Goal: Task Accomplishment & Management: Use online tool/utility

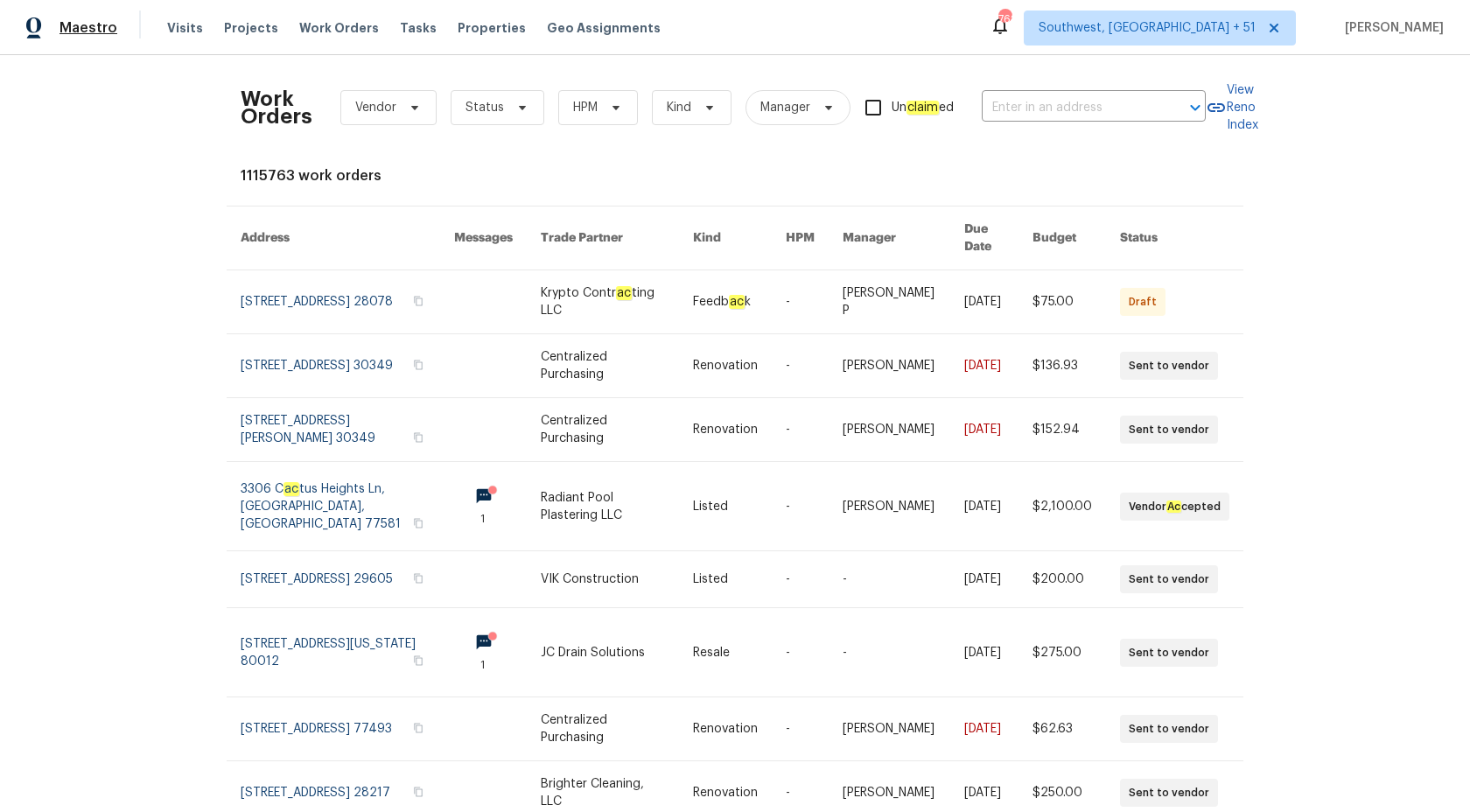
click at [72, 24] on span "Maestro" at bounding box center [88, 28] width 58 height 18
